Goal: Complete application form

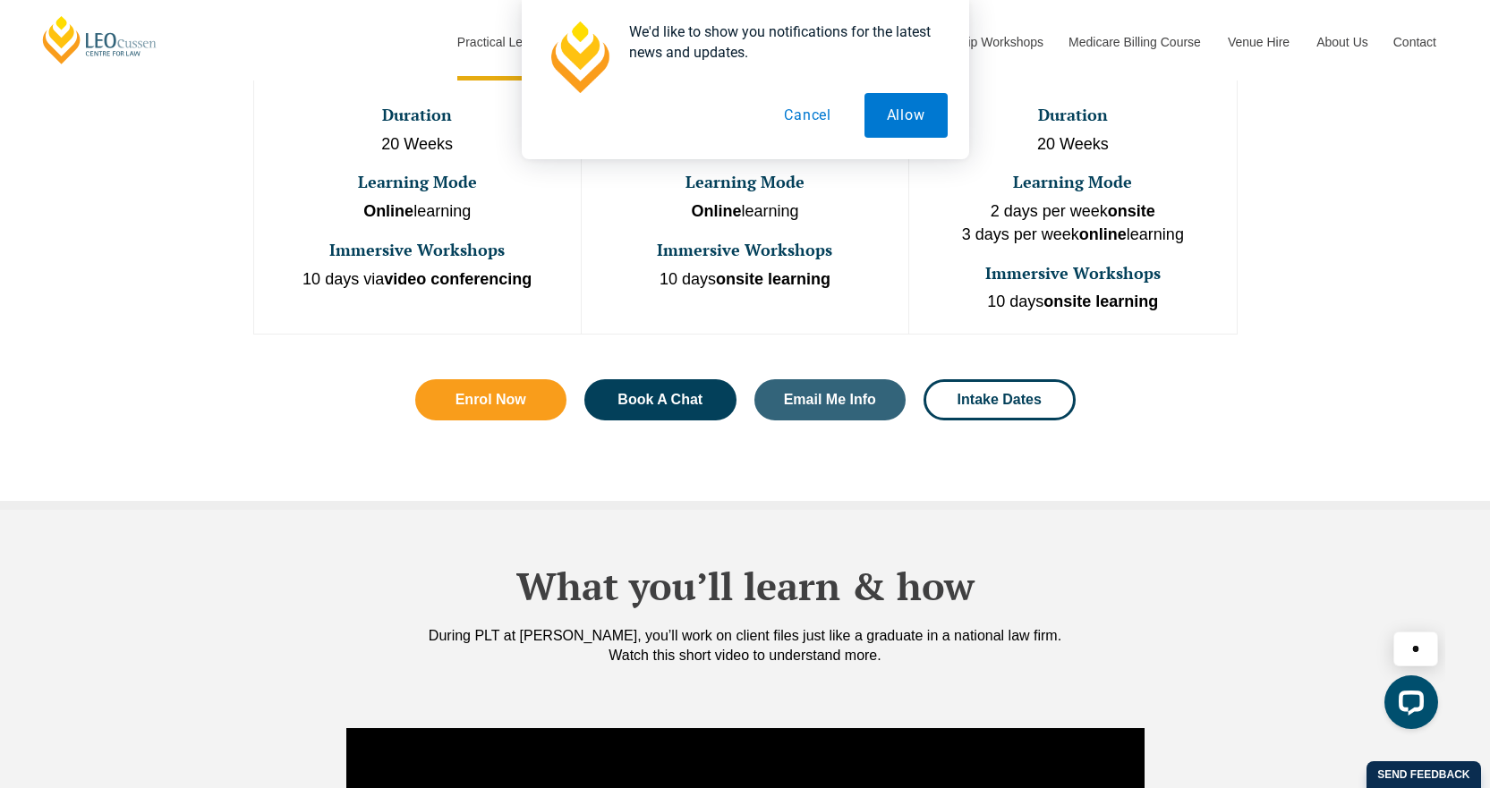
scroll to position [537, 0]
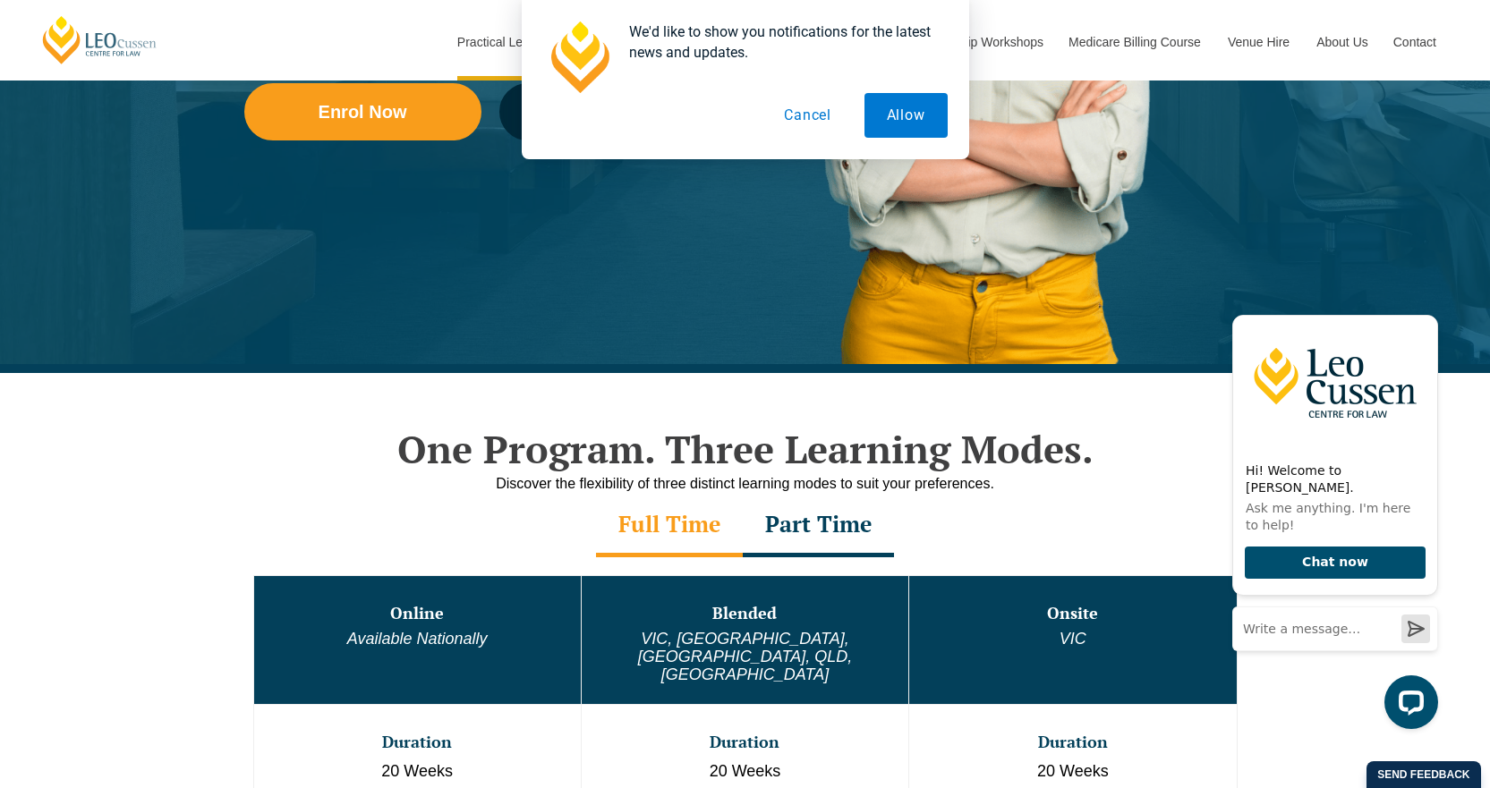
click at [821, 117] on button "Cancel" at bounding box center [807, 115] width 92 height 45
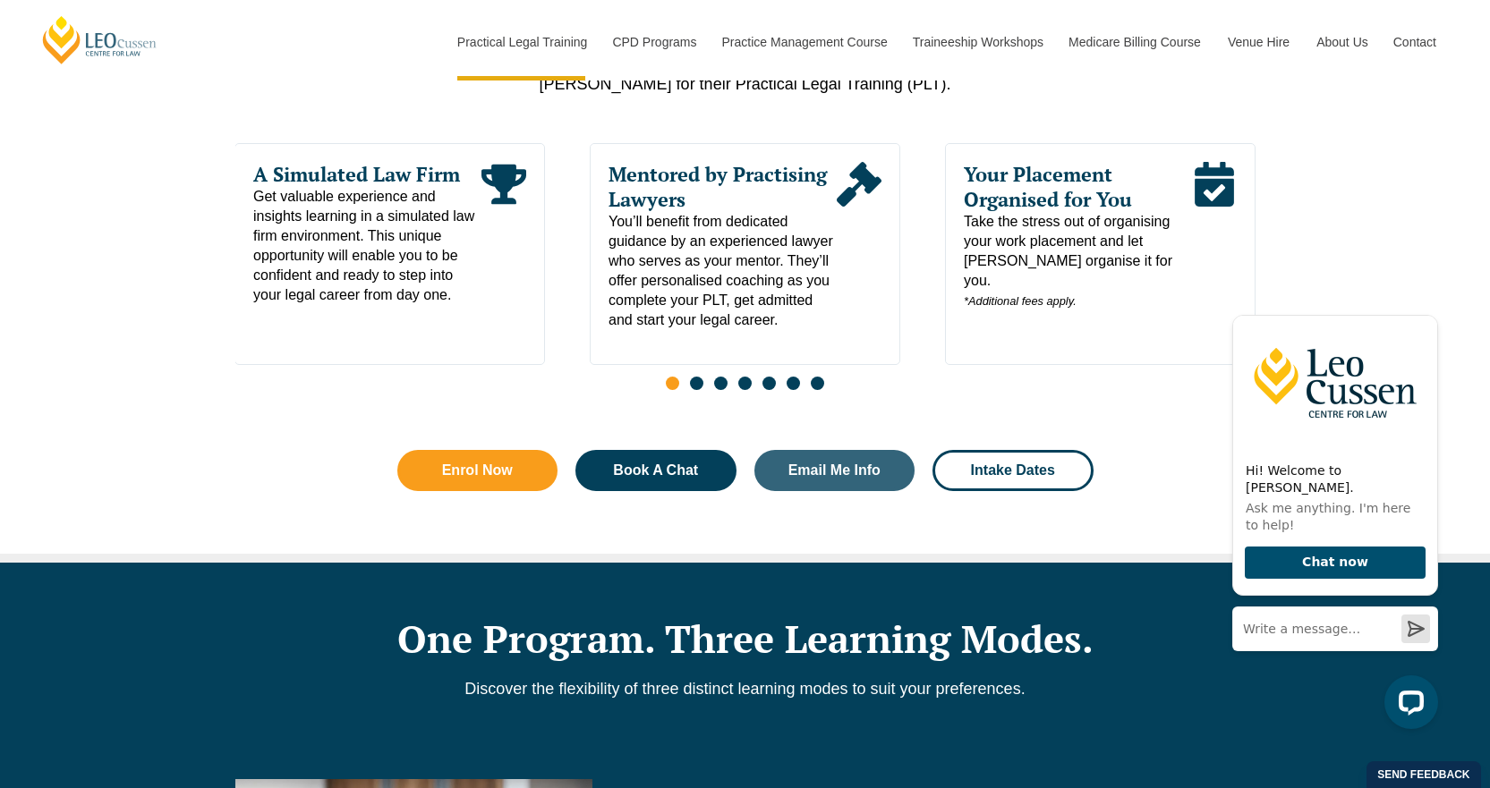
scroll to position [984, 0]
